Goal: Information Seeking & Learning: Learn about a topic

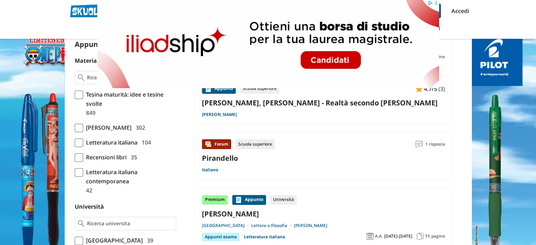
scroll to position [176, 0]
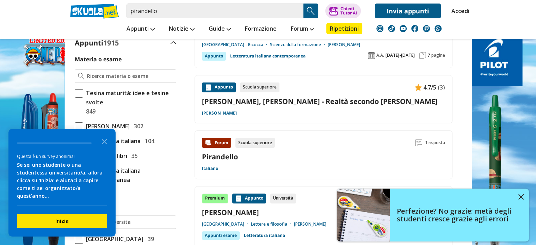
click at [103, 144] on polygon "Close the survey" at bounding box center [104, 141] width 5 height 5
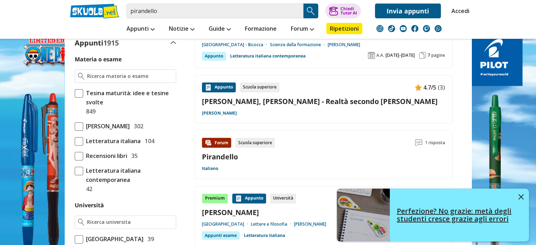
click at [518, 195] on img at bounding box center [520, 196] width 5 height 5
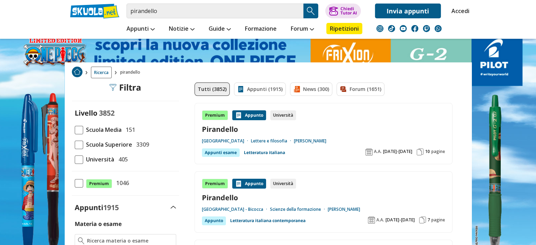
scroll to position [0, 0]
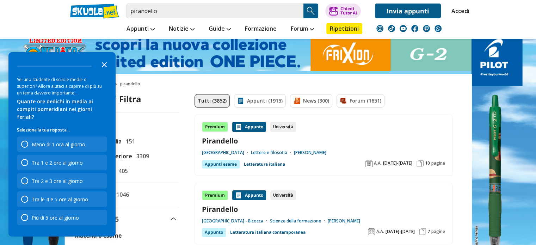
click at [106, 71] on icon "Close the survey" at bounding box center [104, 64] width 14 height 14
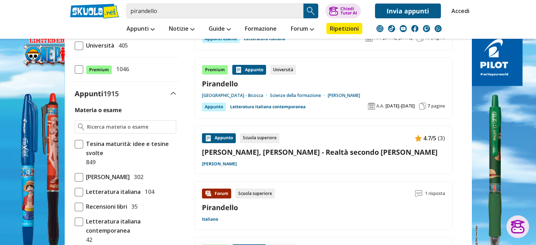
scroll to position [113, 0]
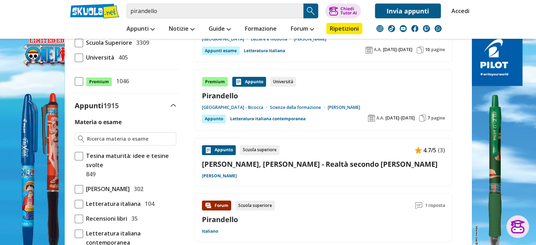
click at [77, 187] on span at bounding box center [79, 189] width 8 height 8
click at [75, 189] on input "Luigi Pirandello 302" at bounding box center [75, 189] width 0 height 0
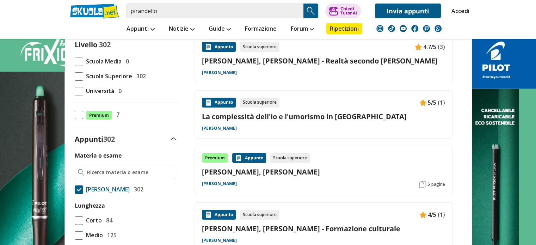
scroll to position [106, 0]
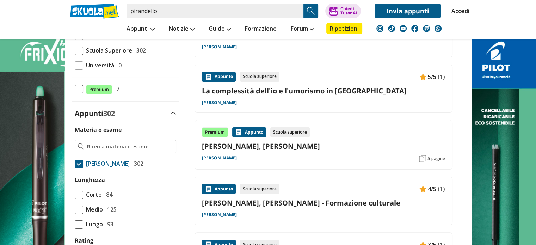
click at [78, 165] on span at bounding box center [79, 164] width 8 height 8
click at [75, 163] on input "[PERSON_NAME] 302" at bounding box center [75, 163] width 0 height 0
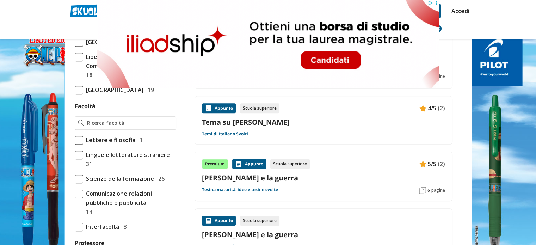
scroll to position [493, 0]
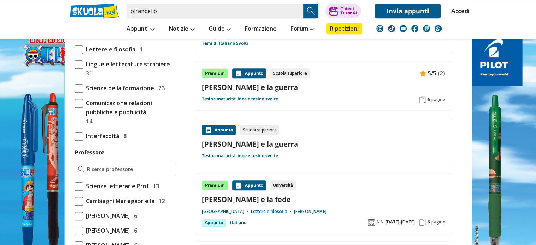
click at [108, 36] on input "Facoltà" at bounding box center [130, 32] width 86 height 7
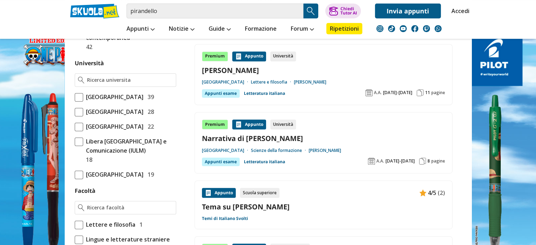
scroll to position [317, 0]
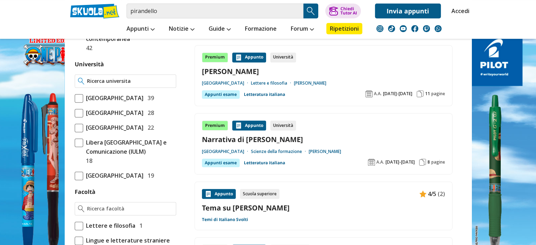
click at [123, 80] on input "Università" at bounding box center [130, 81] width 86 height 7
type input "u"
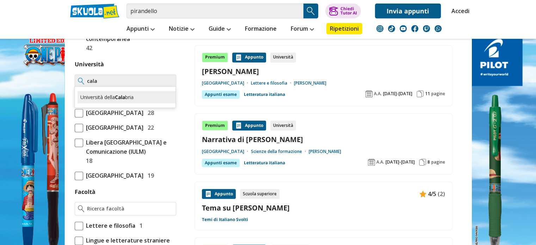
click at [131, 93] on div "Università della Cala bria" at bounding box center [127, 97] width 98 height 12
type input "Università della Calabria"
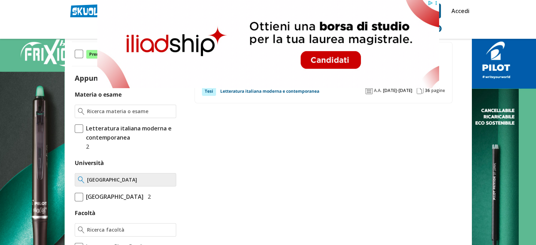
click at [171, 180] on input "Università della Calabria" at bounding box center [130, 179] width 86 height 7
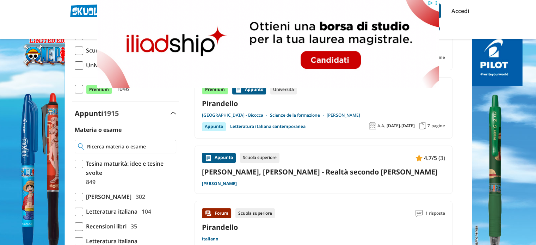
drag, startPoint x: 110, startPoint y: 143, endPoint x: 114, endPoint y: 145, distance: 4.1
click at [113, 145] on input "Materia o esame" at bounding box center [130, 146] width 86 height 7
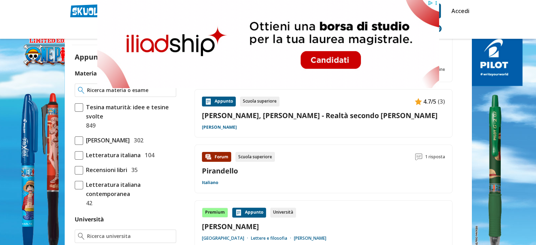
scroll to position [247, 0]
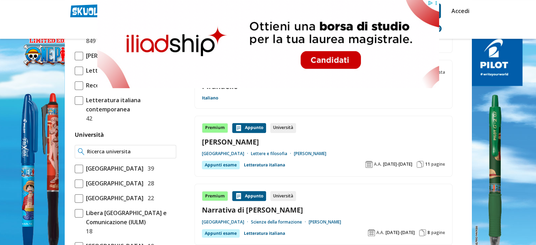
click at [116, 150] on input "Università" at bounding box center [130, 151] width 86 height 7
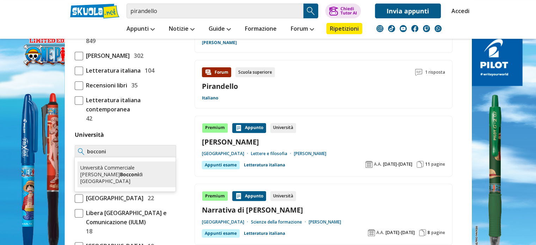
click at [108, 166] on div "Università Commerciale Luigi Bocconi di Milano" at bounding box center [127, 174] width 98 height 26
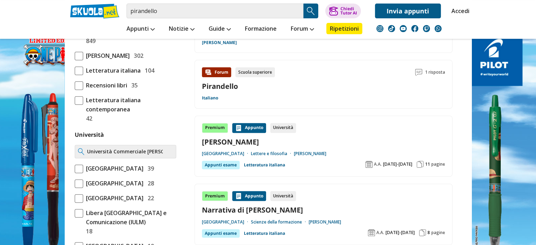
type input "Università Commerciale [PERSON_NAME] di [GEOGRAPHIC_DATA]"
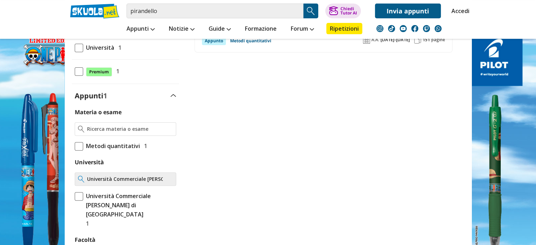
scroll to position [282, 0]
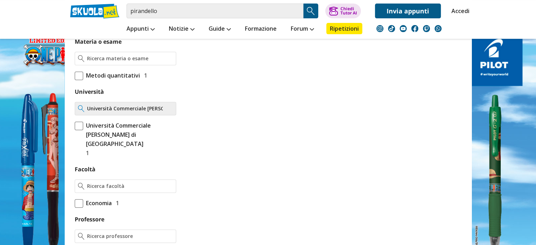
click at [169, 108] on input "Università Commerciale [PERSON_NAME] di [GEOGRAPHIC_DATA]" at bounding box center [130, 108] width 86 height 7
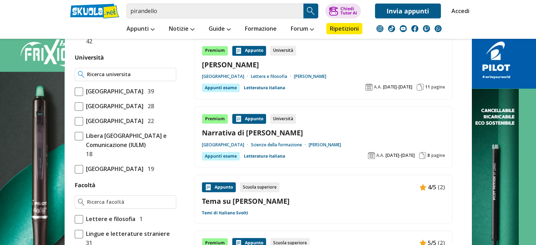
scroll to position [282, 0]
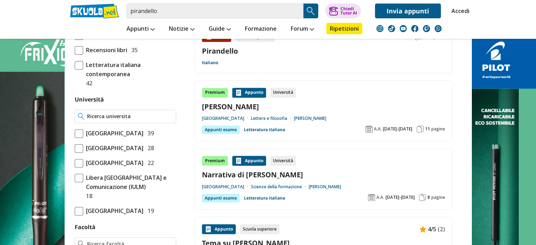
click at [109, 113] on input "Università" at bounding box center [130, 116] width 86 height 7
type input "c"
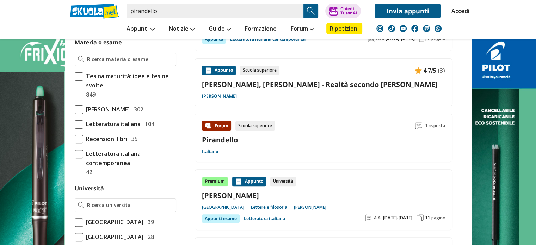
scroll to position [176, 0]
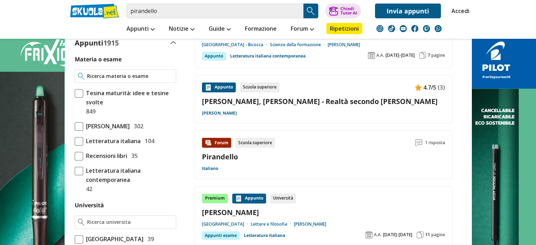
click at [110, 74] on input "Materia o esame" at bounding box center [130, 76] width 86 height 7
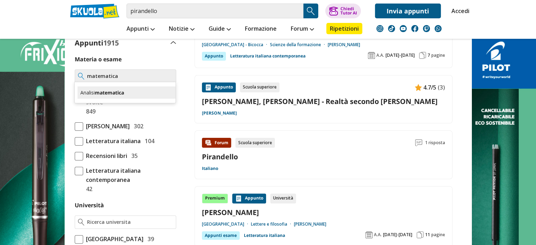
click at [95, 90] on div "Analisi matematica" at bounding box center [127, 92] width 98 height 12
type input "Analisi matematica"
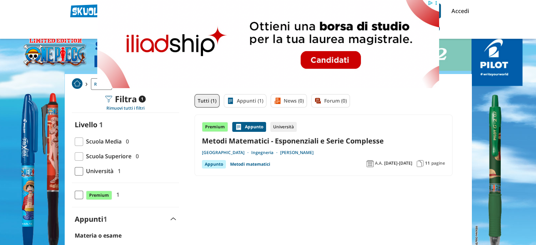
click at [286, 141] on link "Metodi Matematici - Esponenziali e Serie Complesse" at bounding box center [323, 141] width 243 height 10
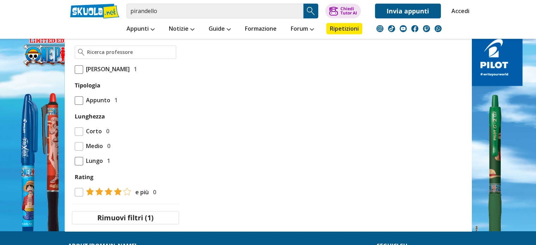
scroll to position [423, 0]
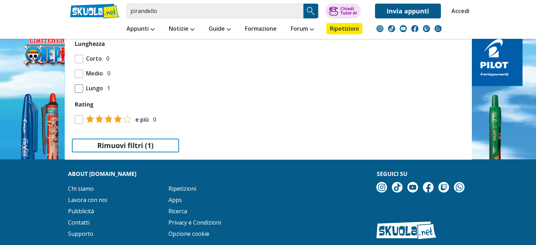
click at [123, 141] on button "Rimuovi filtri (1)" at bounding box center [125, 145] width 107 height 14
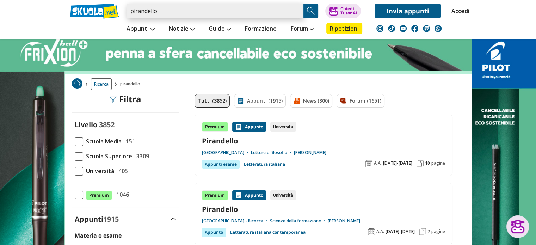
drag, startPoint x: 191, startPoint y: 11, endPoint x: 106, endPoint y: 6, distance: 85.8
click at [106, 6] on div "pirandello Trova un tutor esperto su questo argomento Chiedi Tutor AI Accedi" at bounding box center [268, 9] width 407 height 18
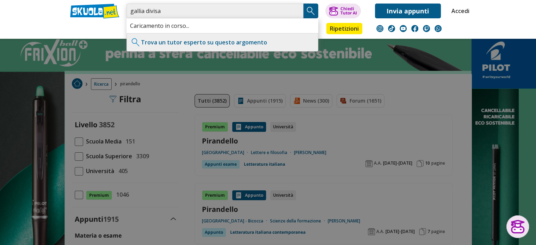
type input "gallia divisa"
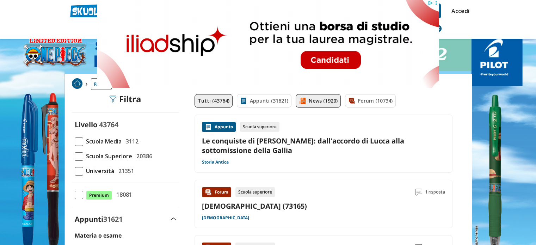
click at [299, 94] on link "News (1920)" at bounding box center [318, 100] width 45 height 13
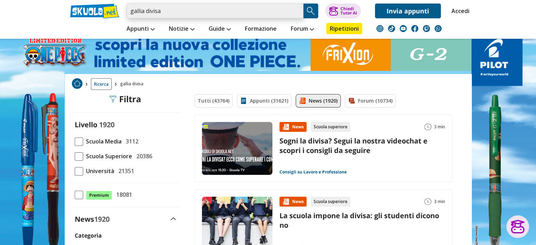
drag, startPoint x: 147, startPoint y: 9, endPoint x: 128, endPoint y: 10, distance: 18.3
click at [128, 10] on input "gallia divisa" at bounding box center [215, 11] width 177 height 15
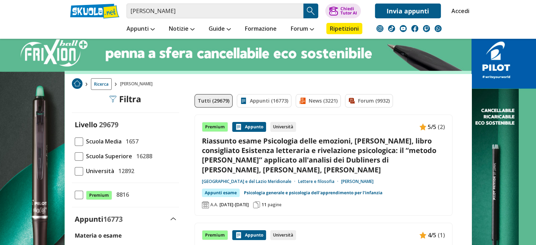
click at [247, 152] on link "Riassunto esame Psicologia delle emozioni, Prof. Tomassoni Rosella, libro consi…" at bounding box center [323, 155] width 243 height 38
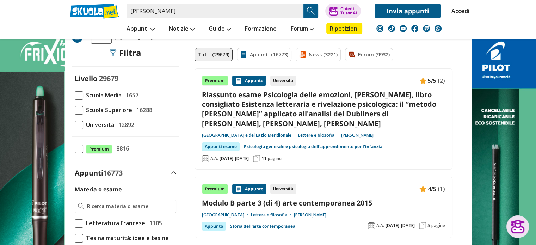
scroll to position [106, 0]
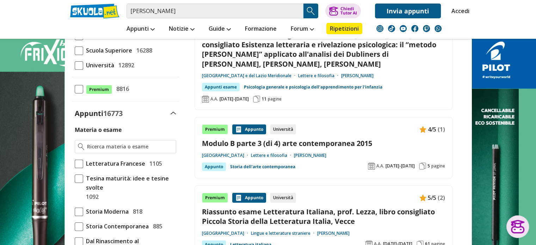
click at [288, 146] on link "Modulo B parte 3 (di 4) arte contemporanea 2015" at bounding box center [323, 143] width 243 height 10
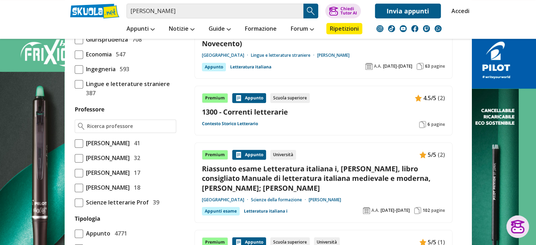
scroll to position [634, 0]
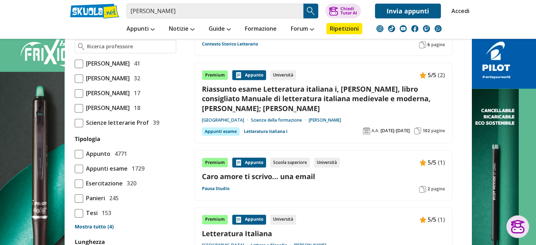
click at [258, 172] on link "Caro amore ti scrivo... una email" at bounding box center [323, 177] width 243 height 10
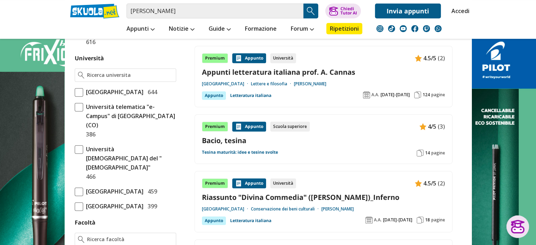
scroll to position [388, 0]
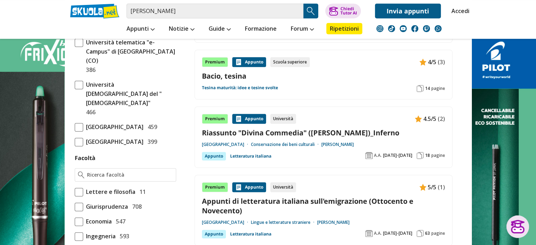
click at [278, 132] on link "Riassunto "Divina Commedia" (Dante)_Inferno" at bounding box center [323, 133] width 243 height 10
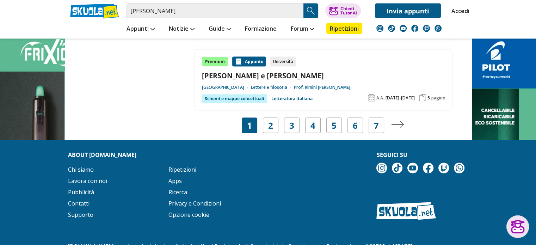
scroll to position [1430, 0]
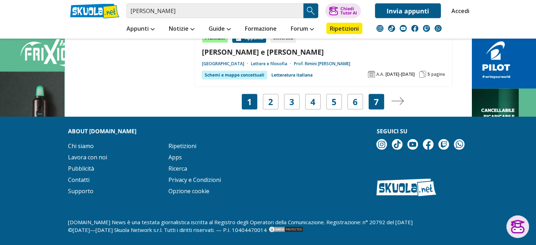
click at [379, 96] on div "7" at bounding box center [377, 102] width 16 height 16
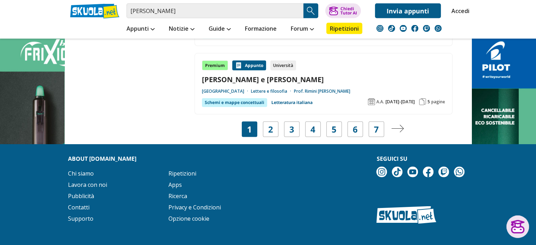
scroll to position [1360, 0]
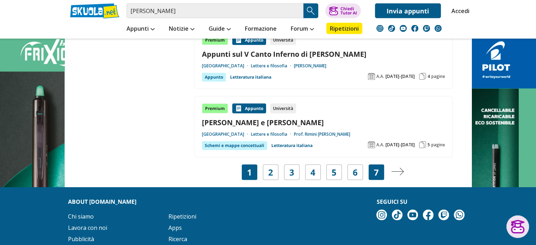
click at [376, 169] on link "7" at bounding box center [376, 172] width 5 height 10
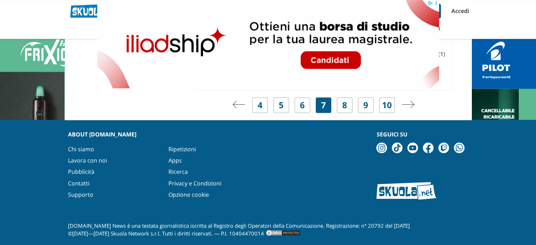
scroll to position [1095, 0]
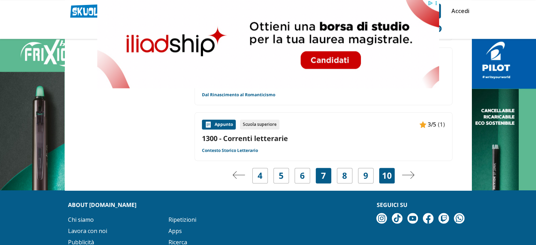
click at [385, 171] on link "10" at bounding box center [387, 176] width 10 height 10
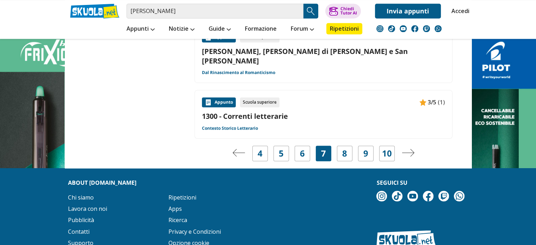
scroll to position [1166, 0]
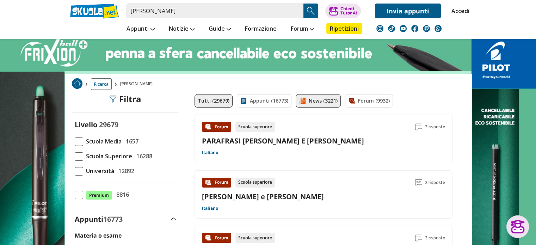
click at [322, 101] on link "News (3221)" at bounding box center [318, 100] width 45 height 13
